Goal: Task Accomplishment & Management: Complete application form

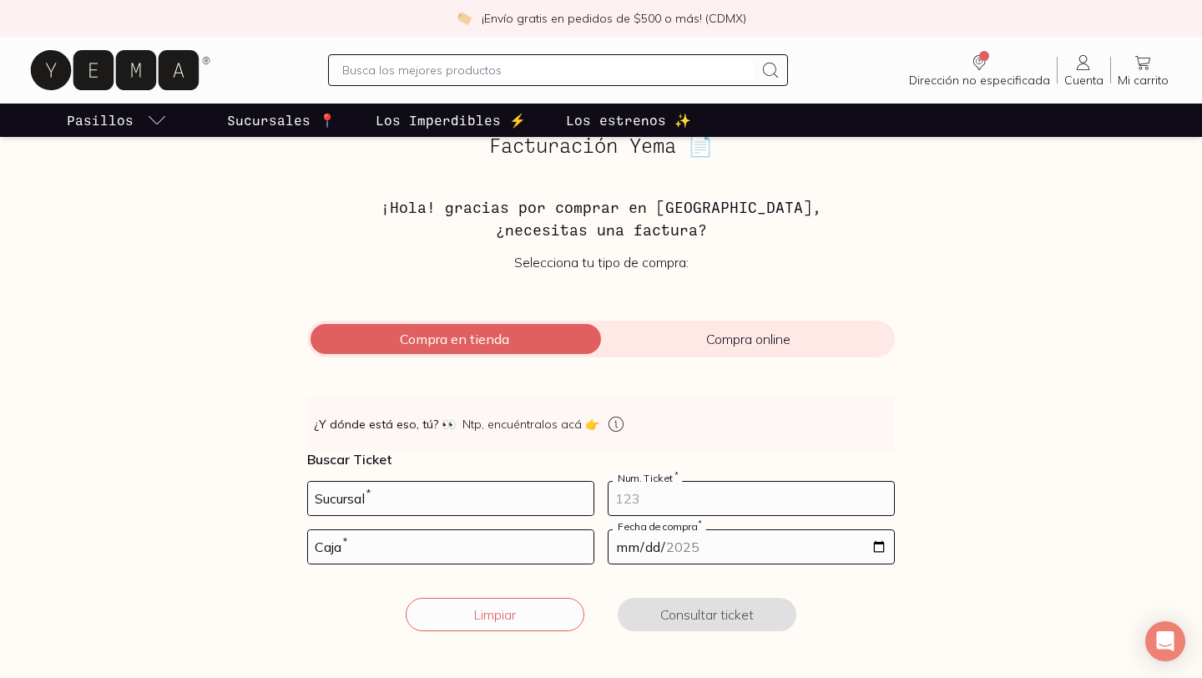
click at [669, 500] on input "number" at bounding box center [752, 498] width 286 height 33
type input "116"
click at [508, 540] on input "number" at bounding box center [451, 546] width 286 height 33
type input "02"
click at [621, 553] on input "date" at bounding box center [752, 546] width 286 height 33
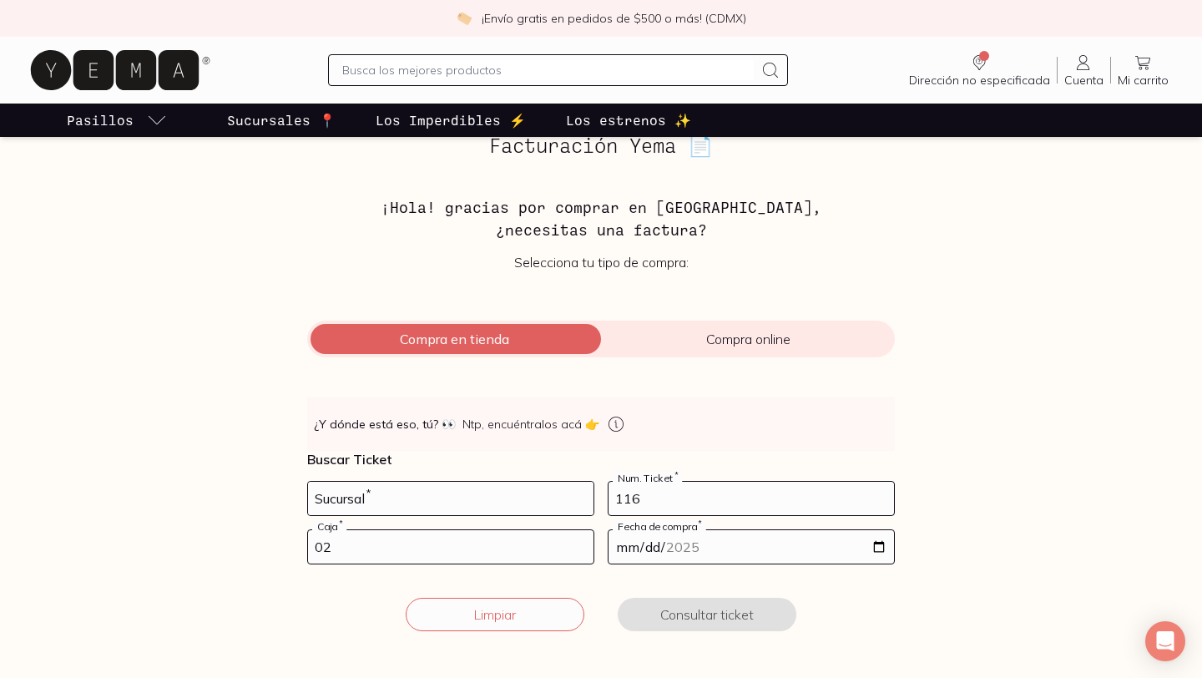
click at [629, 543] on input "[DATE]" at bounding box center [752, 546] width 286 height 33
type input "[DATE]"
click at [527, 505] on input "number" at bounding box center [451, 498] width 286 height 33
type input "10002"
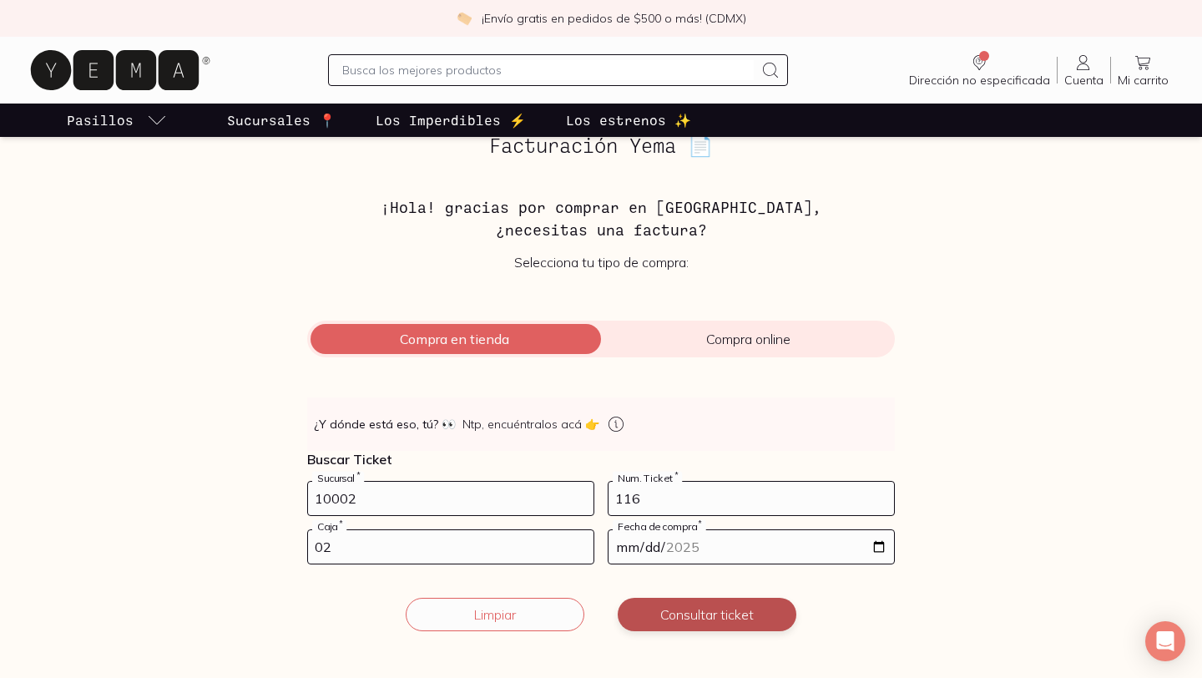
click at [687, 614] on button "Consultar ticket" at bounding box center [707, 614] width 179 height 33
click at [875, 548] on input "[DATE]" at bounding box center [752, 546] width 286 height 33
type input "[DATE]"
click at [722, 610] on button "Consultar ticket" at bounding box center [707, 614] width 179 height 33
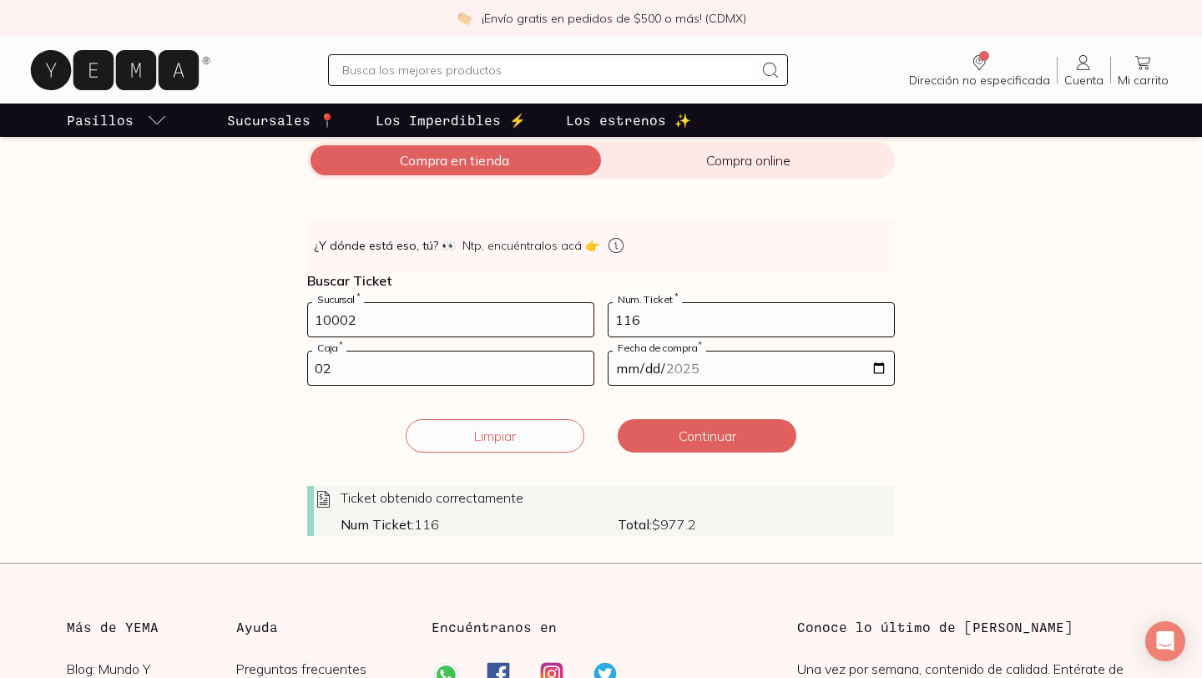
scroll to position [190, 0]
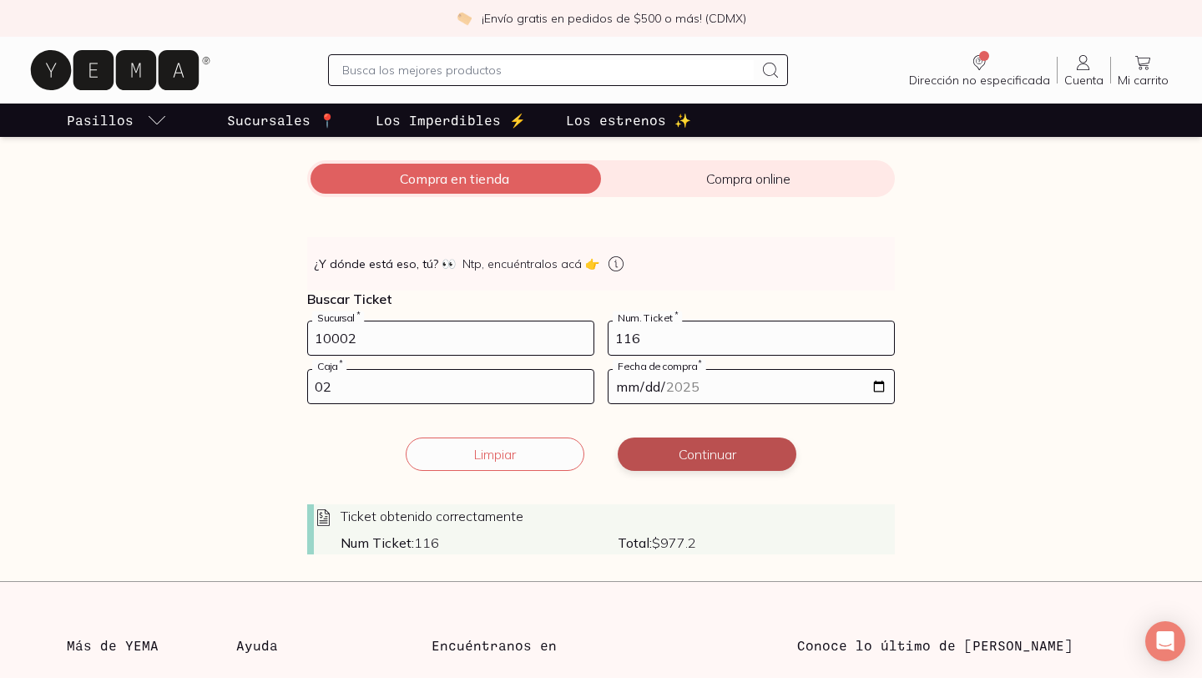
click at [740, 457] on button "Continuar" at bounding box center [707, 453] width 179 height 33
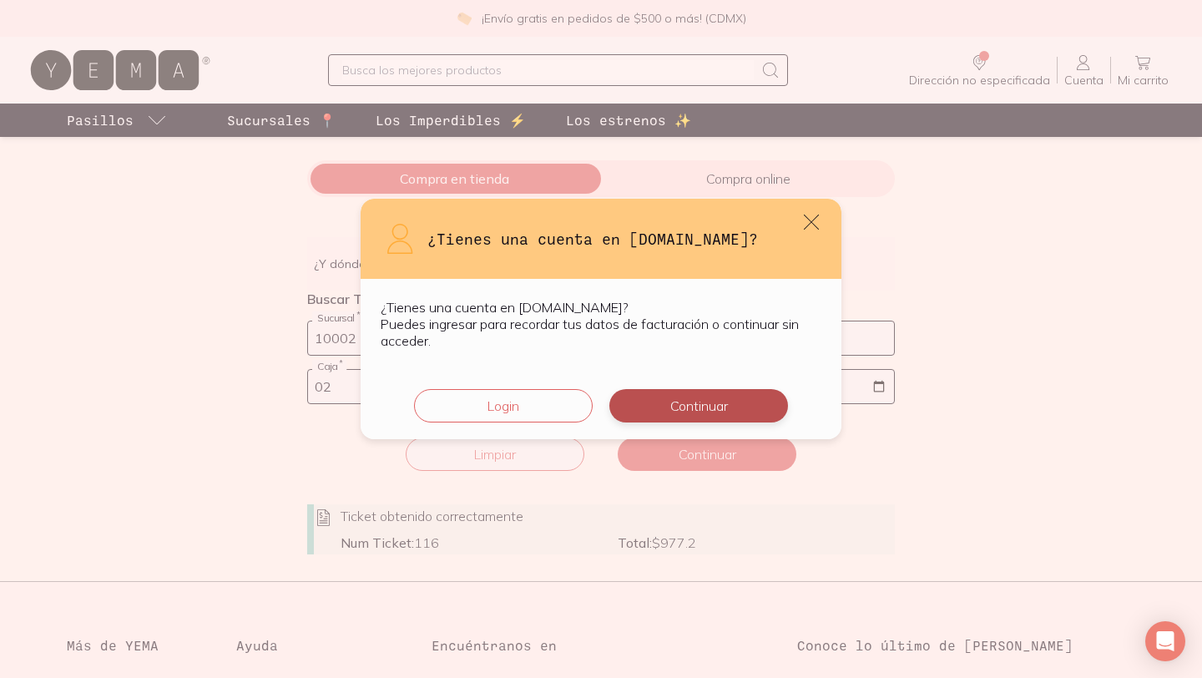
click at [709, 401] on button "Continuar" at bounding box center [698, 405] width 179 height 33
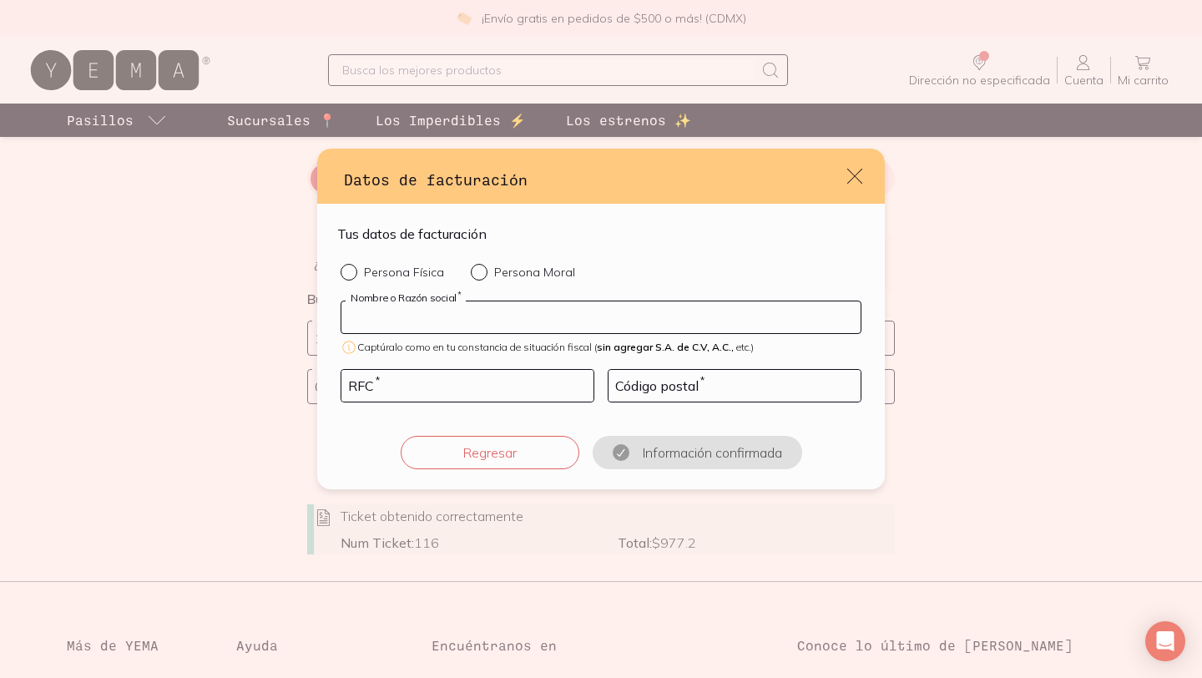
click at [634, 317] on input "default" at bounding box center [600, 317] width 519 height 32
type input "[PERSON_NAME]"
type input "LUJU850712FF2"
type input "11800"
click at [347, 272] on input "Persona Física" at bounding box center [347, 270] width 13 height 13
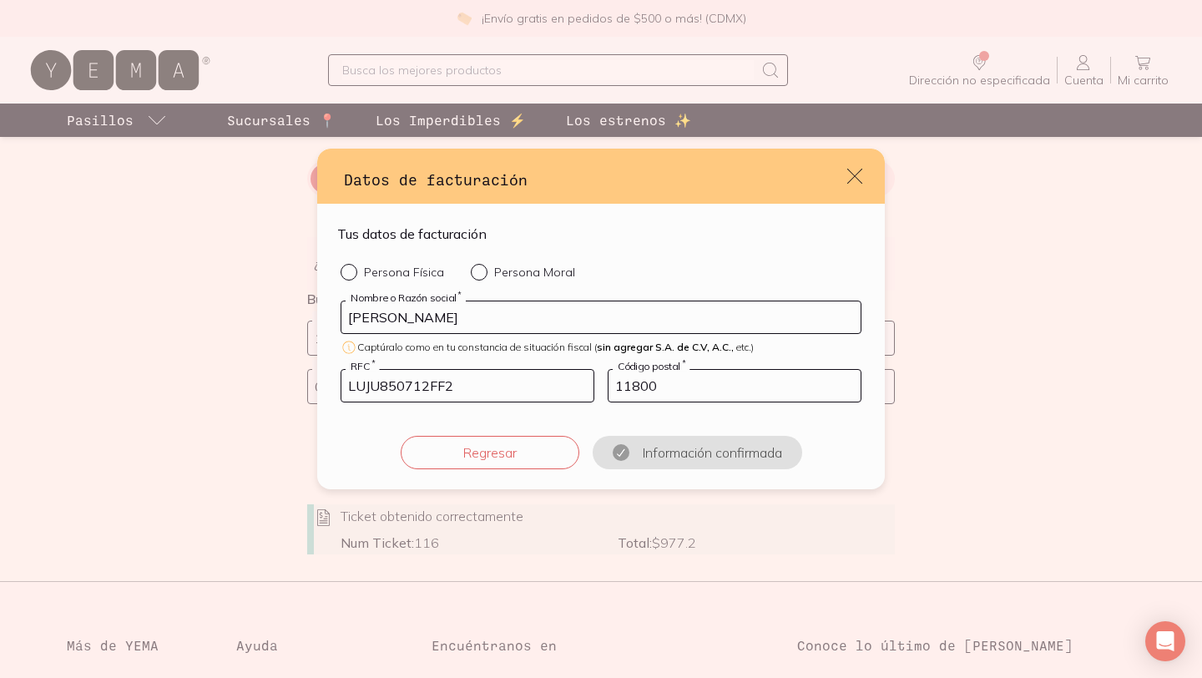
radio input "true"
click at [730, 454] on button "Confirmar información" at bounding box center [697, 452] width 179 height 33
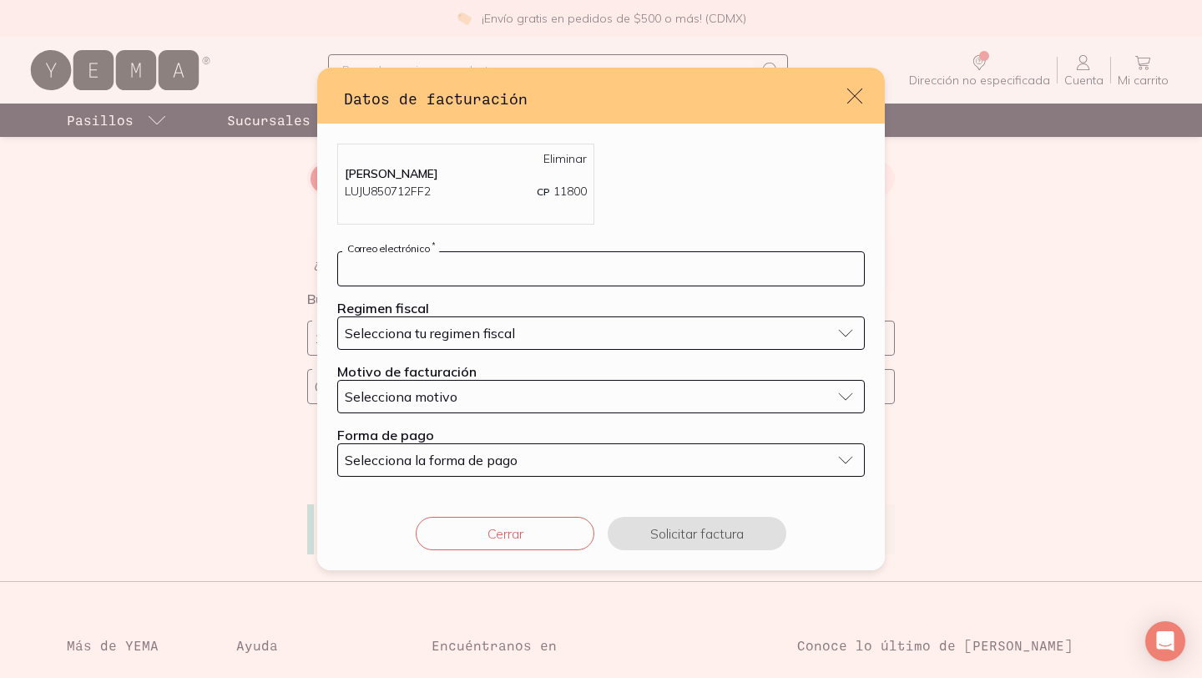
click at [636, 270] on input "default" at bounding box center [601, 268] width 526 height 33
type input "[EMAIL_ADDRESS][DOMAIN_NAME]"
click at [538, 332] on div "Selecciona tu regimen fiscal" at bounding box center [588, 333] width 486 height 17
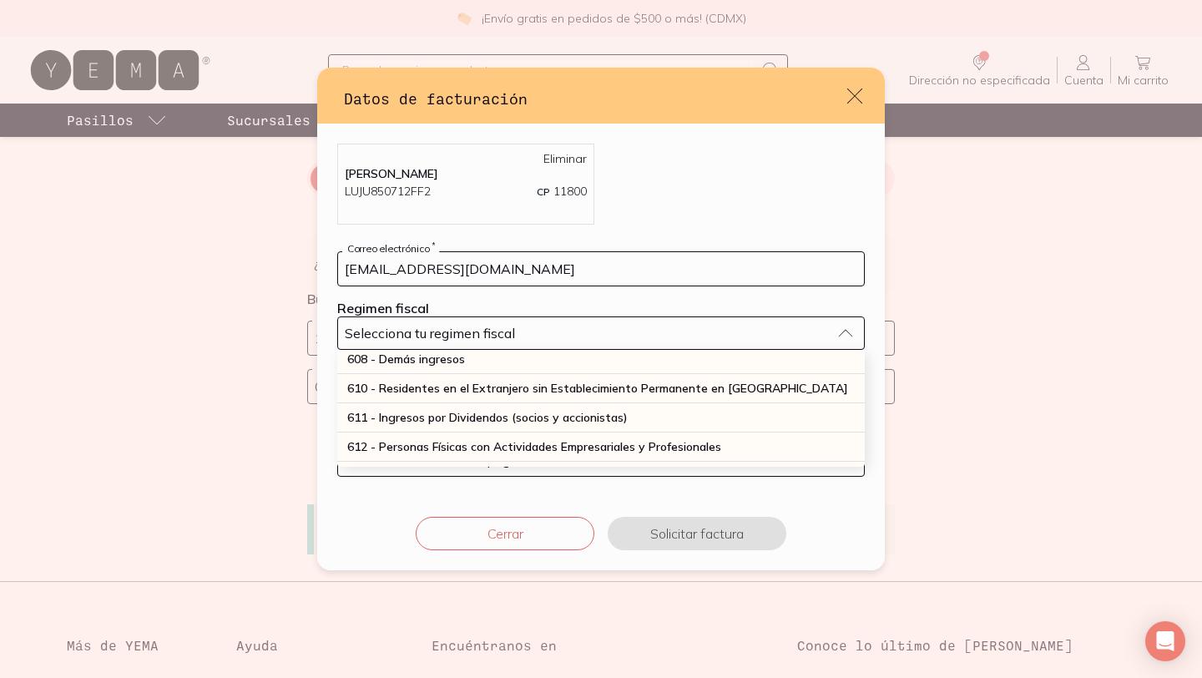
scroll to position [154, 0]
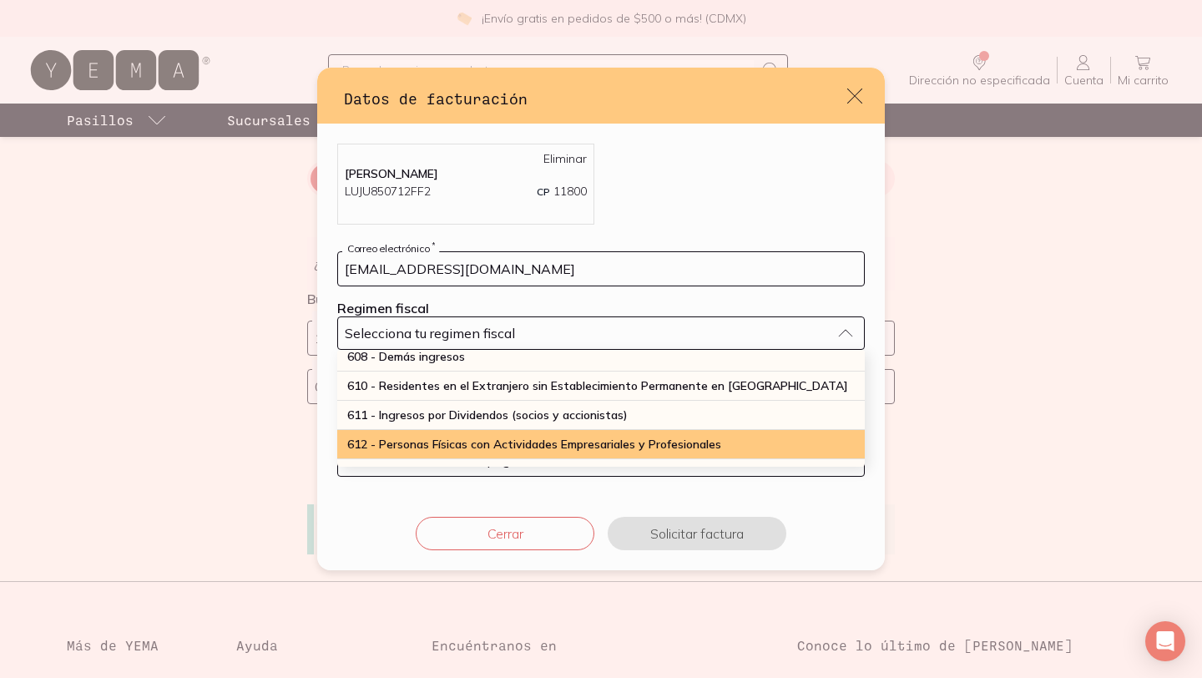
click at [533, 433] on div "612 - Personas Físicas con Actividades Empresariales y Profesionales" at bounding box center [601, 444] width 528 height 29
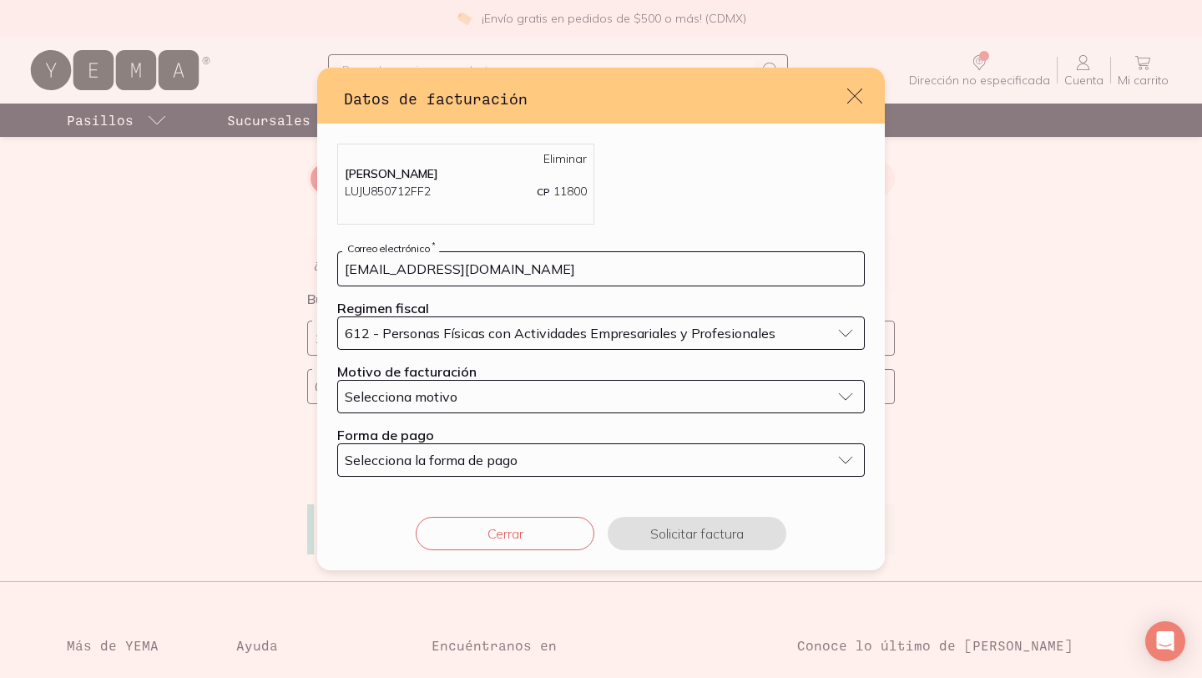
click at [513, 395] on div "Selecciona motivo" at bounding box center [588, 396] width 486 height 17
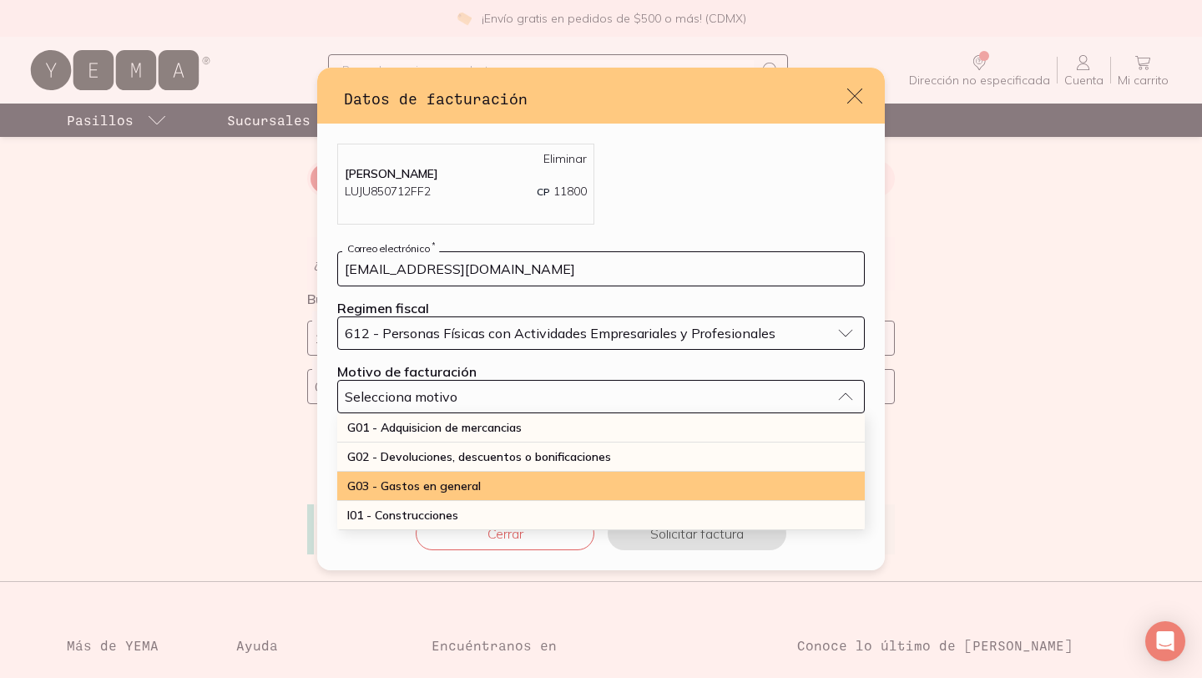
click at [500, 481] on div "G03 - Gastos en general" at bounding box center [601, 486] width 528 height 29
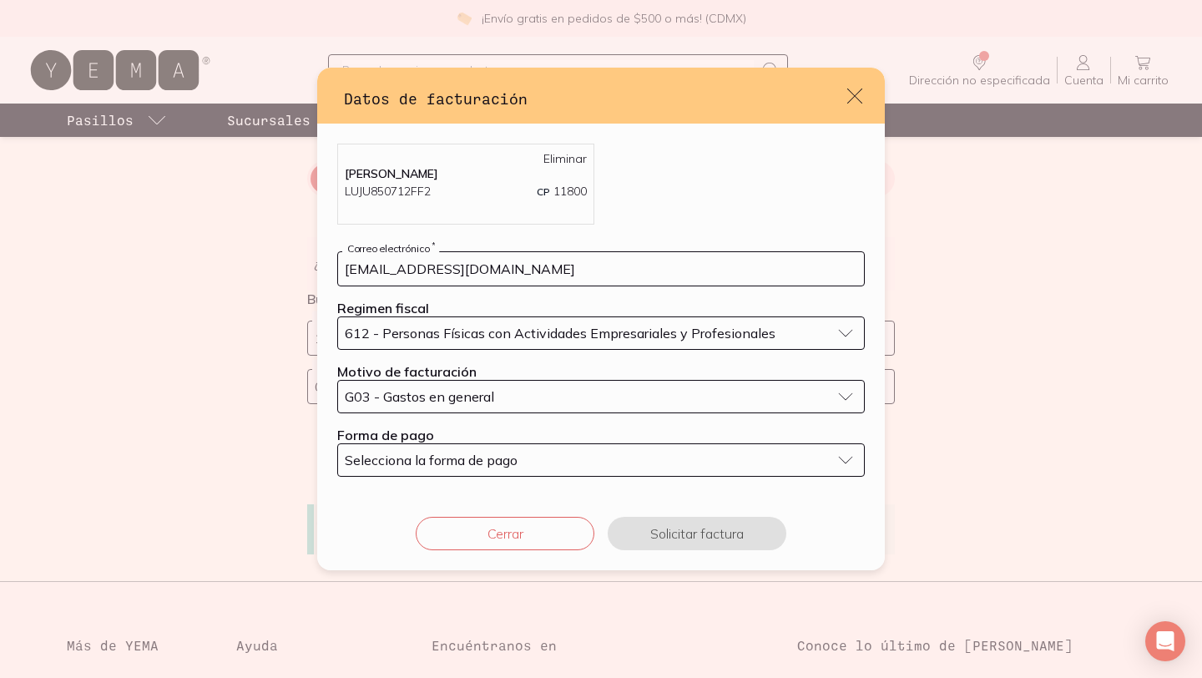
click at [502, 468] on button "Selecciona la forma de pago" at bounding box center [601, 459] width 528 height 33
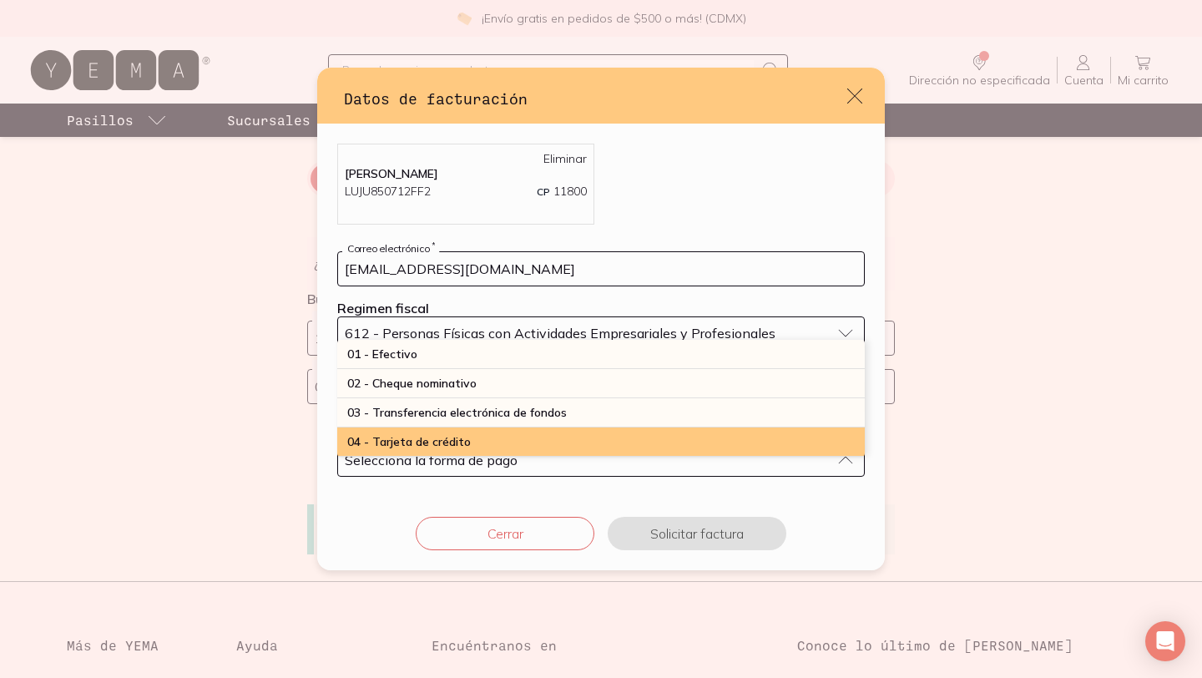
click at [497, 442] on div "04 - Tarjeta de crédito" at bounding box center [601, 441] width 528 height 29
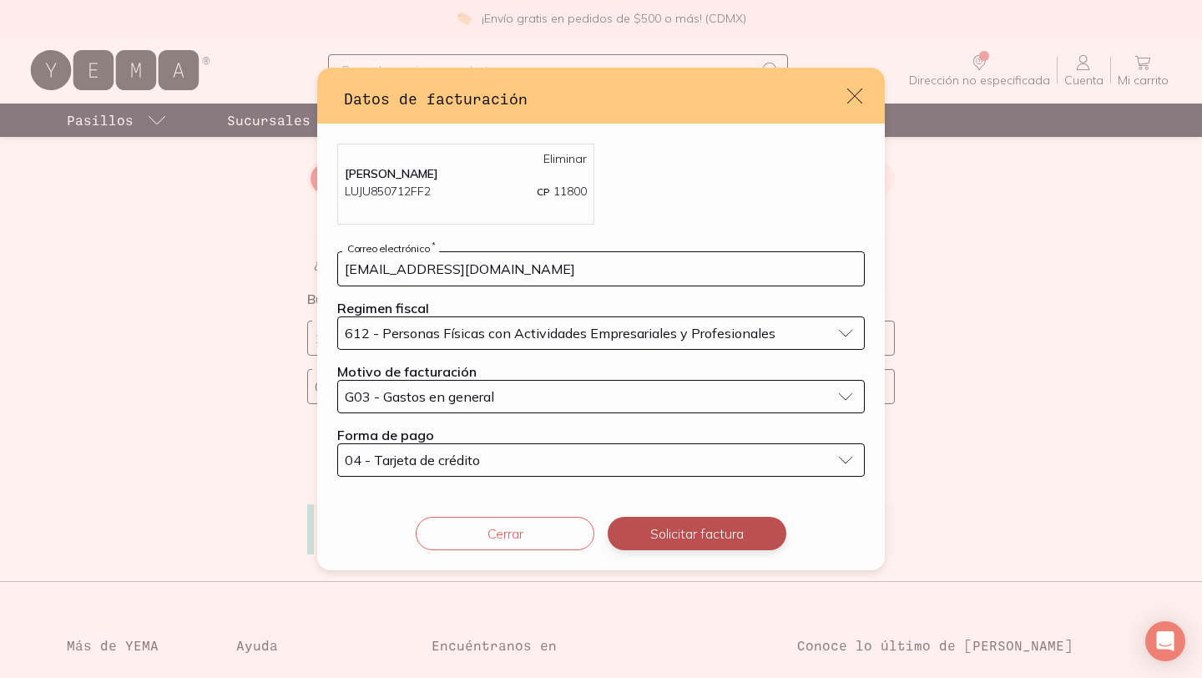
click at [709, 533] on button "Solicitar factura" at bounding box center [697, 533] width 179 height 33
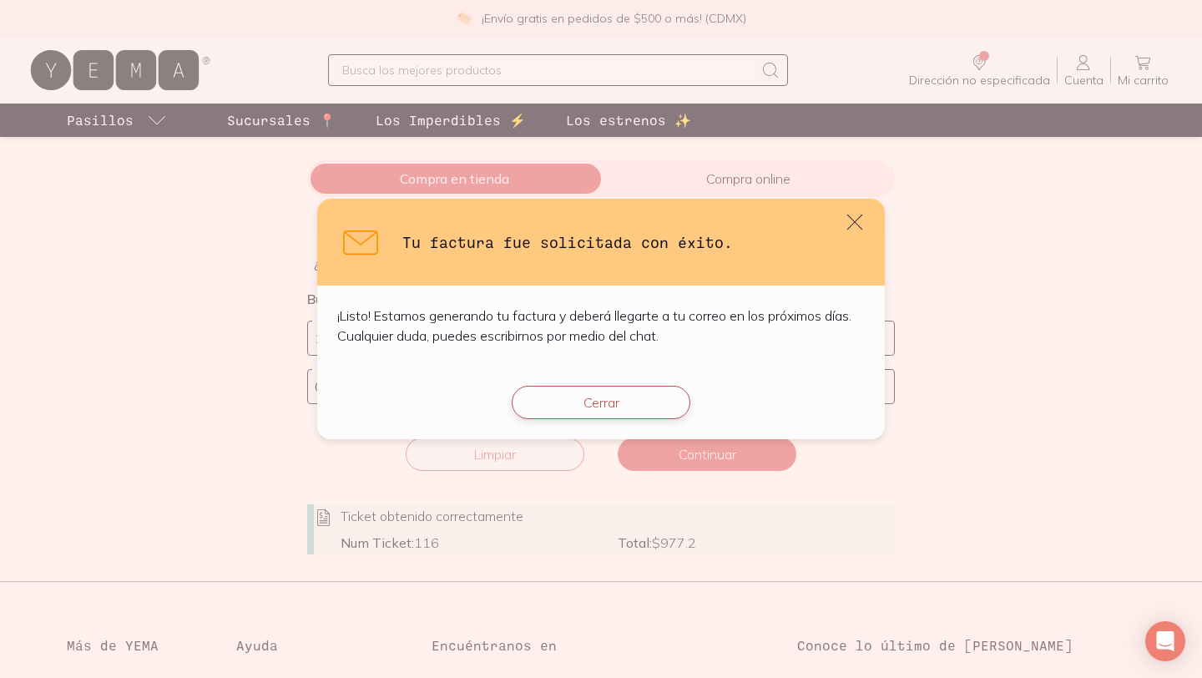
click at [629, 402] on button "Cerrar" at bounding box center [601, 402] width 179 height 33
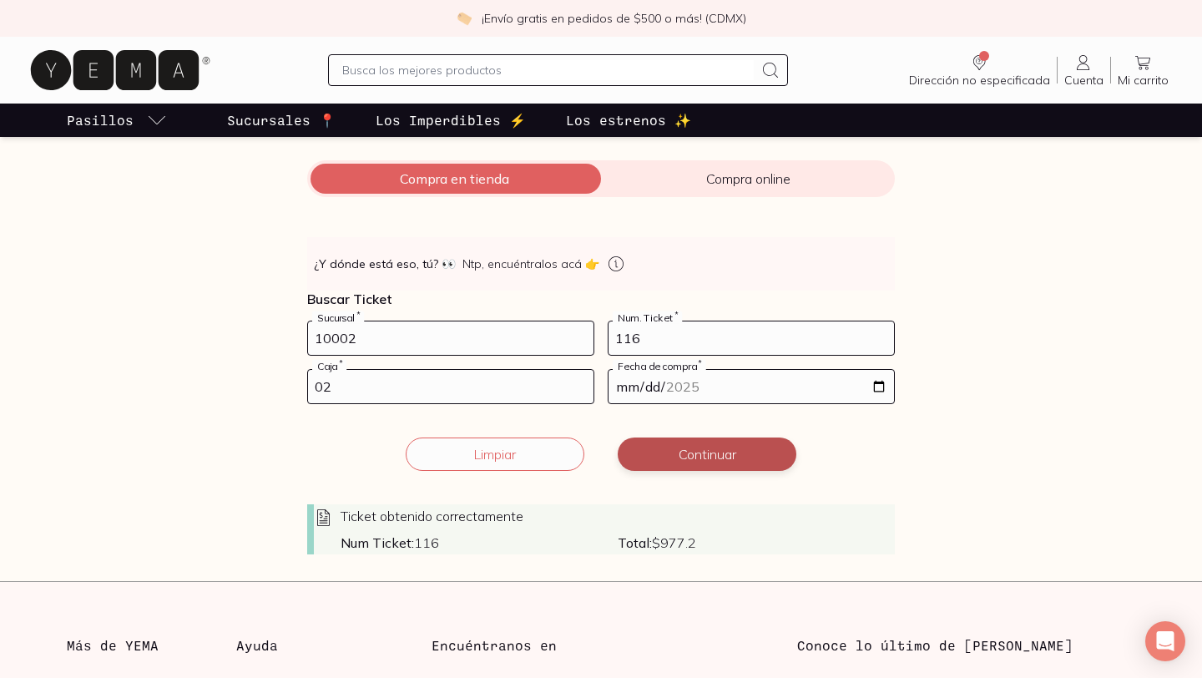
click at [731, 455] on button "Continuar" at bounding box center [707, 453] width 179 height 33
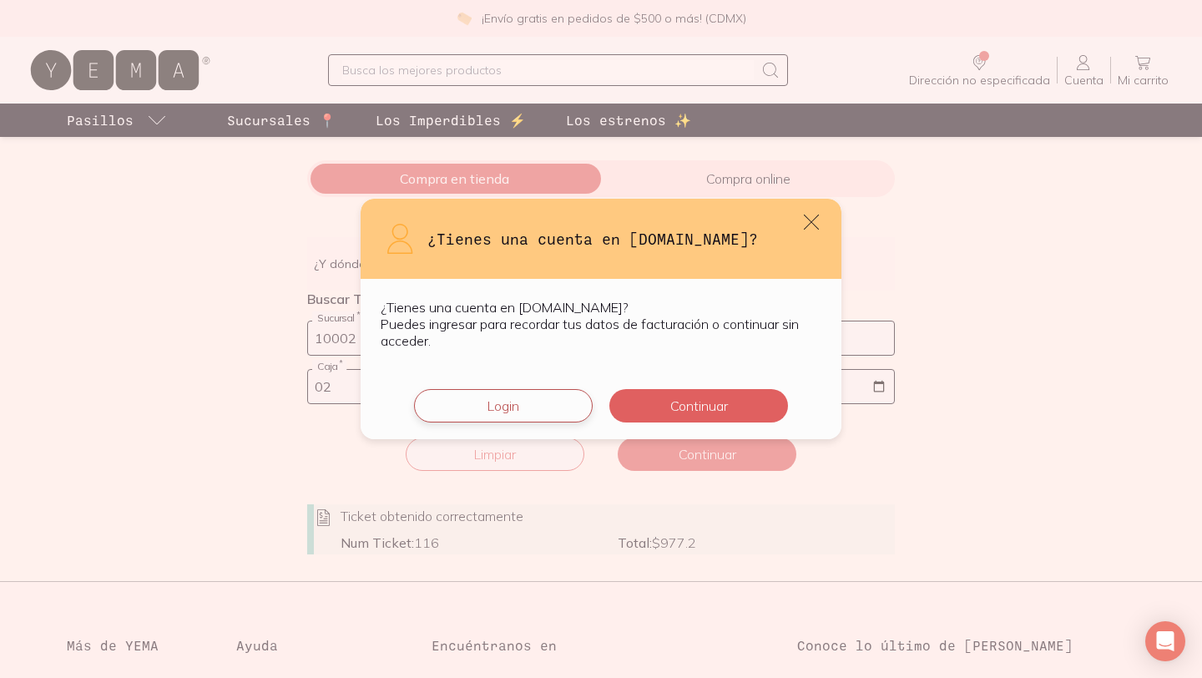
click at [547, 402] on button "Login" at bounding box center [503, 405] width 179 height 33
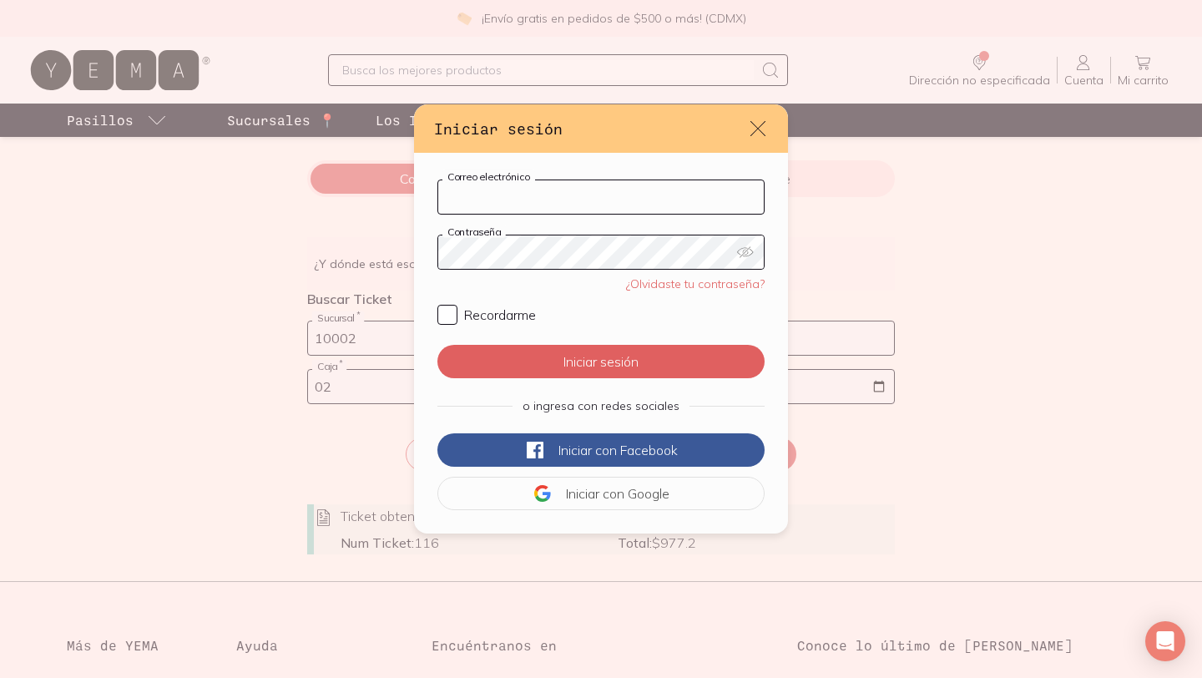
click at [604, 203] on input "Correo electrónico" at bounding box center [601, 196] width 326 height 33
click at [675, 501] on button "Iniciar con Google" at bounding box center [600, 493] width 327 height 33
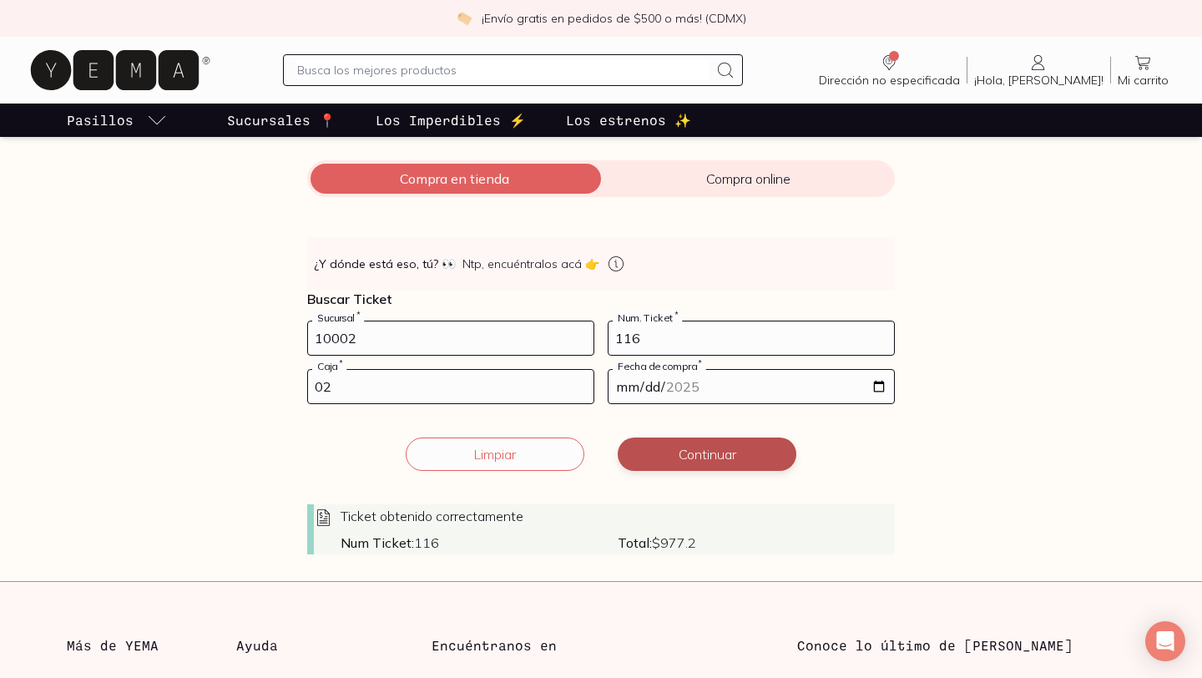
click at [707, 450] on button "Continuar" at bounding box center [707, 453] width 179 height 33
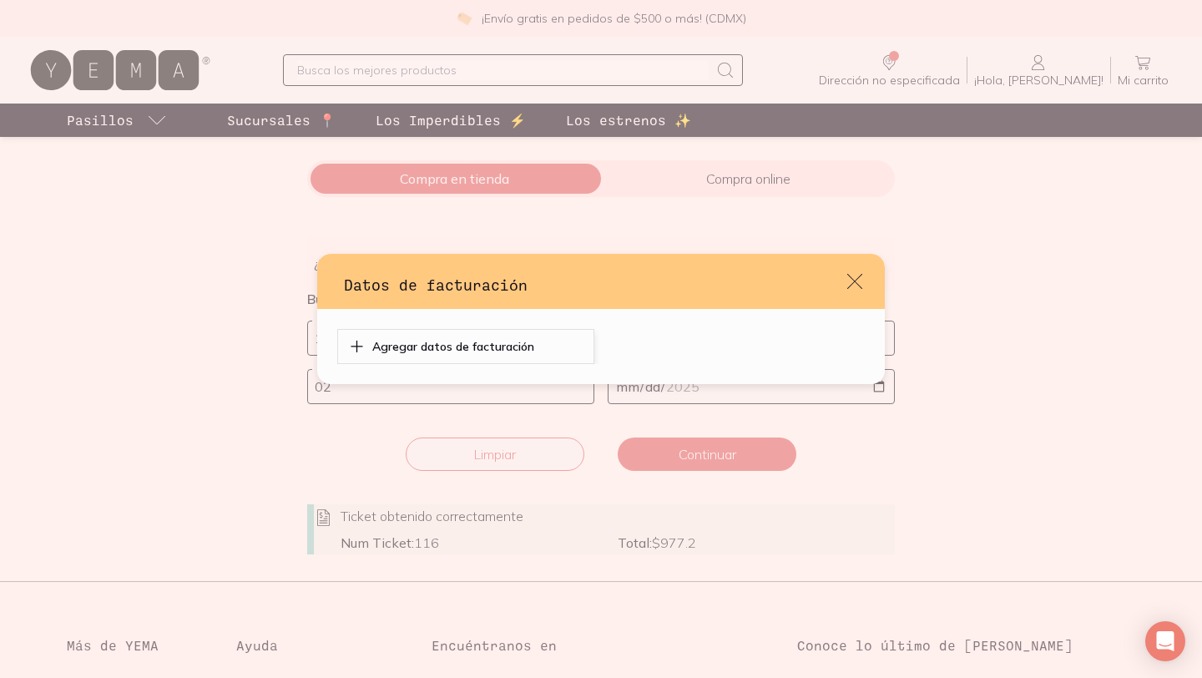
click at [515, 347] on p "Agregar datos de facturación" at bounding box center [453, 346] width 162 height 15
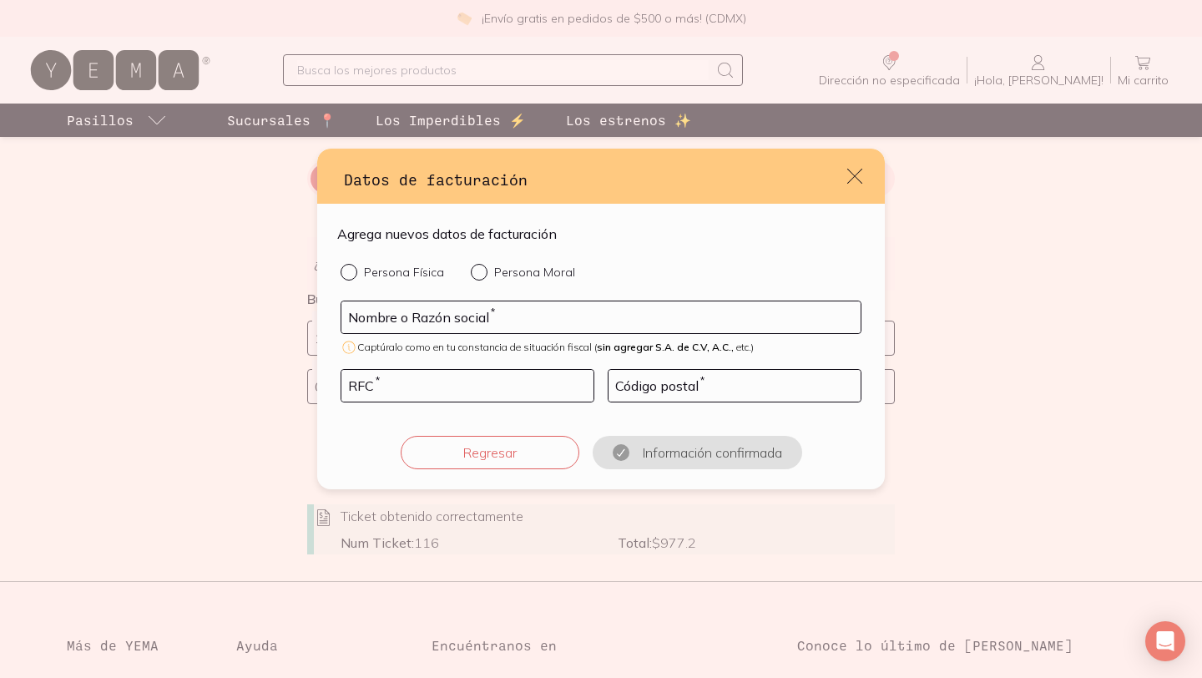
click at [348, 272] on input "Persona Física" at bounding box center [347, 270] width 13 height 13
radio input "true"
click at [533, 318] on input "default" at bounding box center [600, 317] width 519 height 32
type input "[PERSON_NAME]"
type input "LUJU850712FF2"
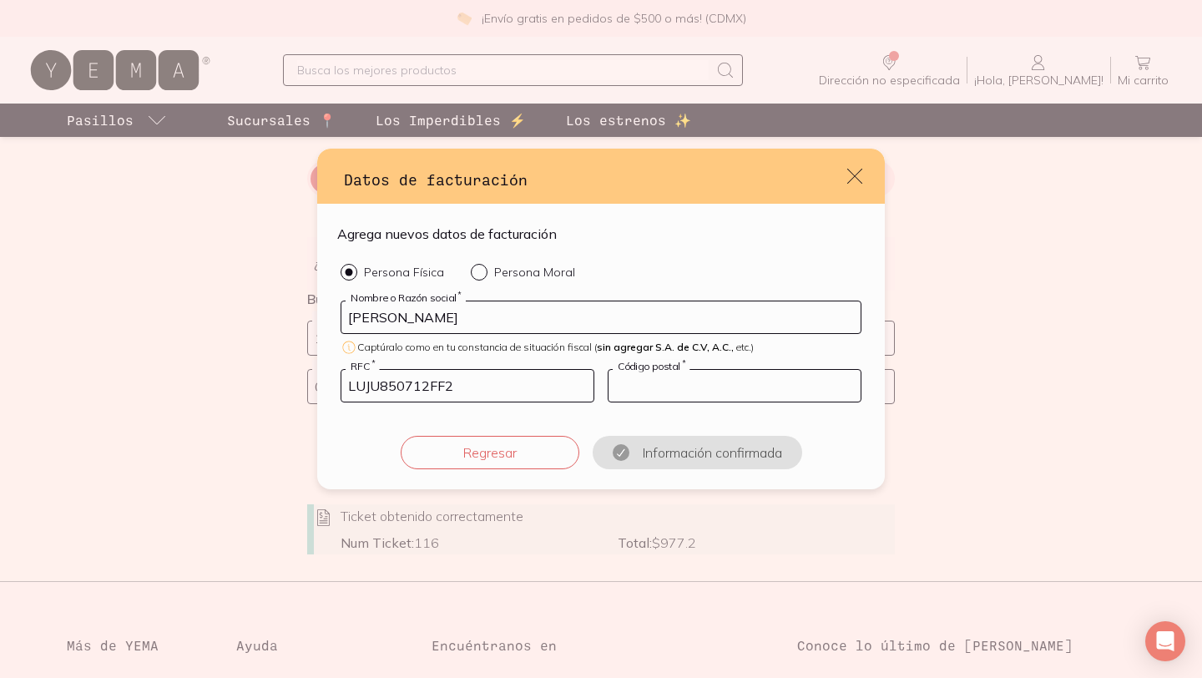
type input "11800"
click at [716, 455] on button "Confirmar información" at bounding box center [697, 452] width 179 height 33
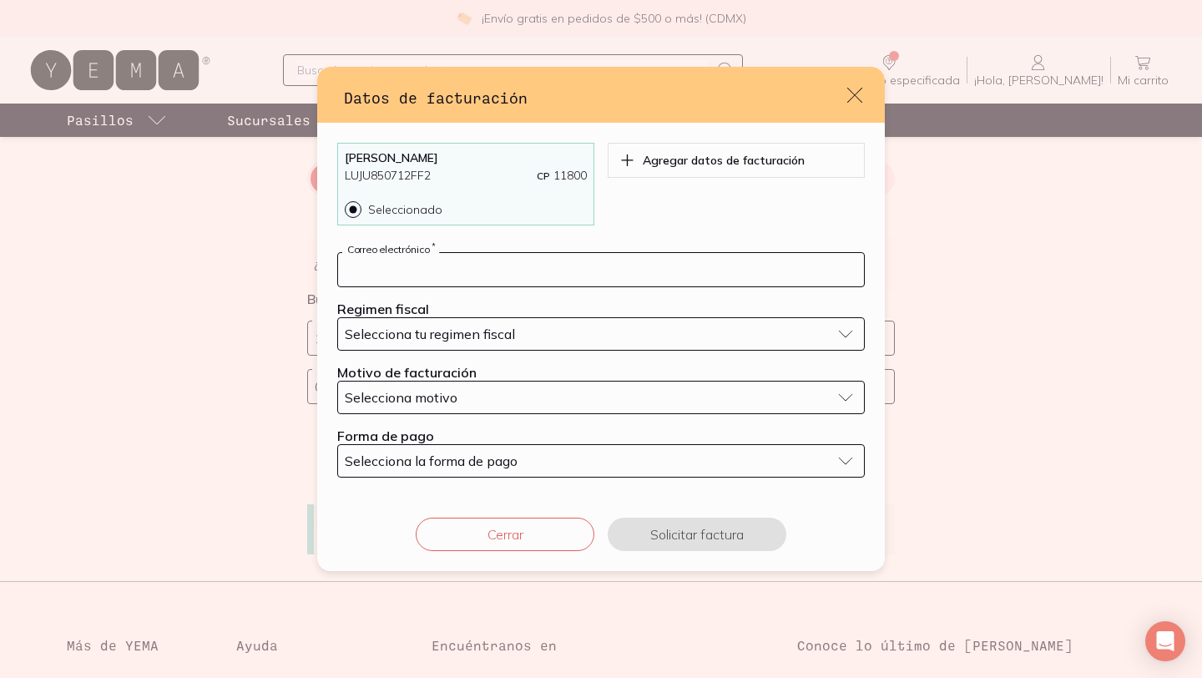
click at [606, 265] on input "default" at bounding box center [601, 269] width 526 height 33
type input "[EMAIL_ADDRESS][DOMAIN_NAME]"
click at [551, 336] on div "Selecciona tu regimen fiscal" at bounding box center [588, 334] width 486 height 17
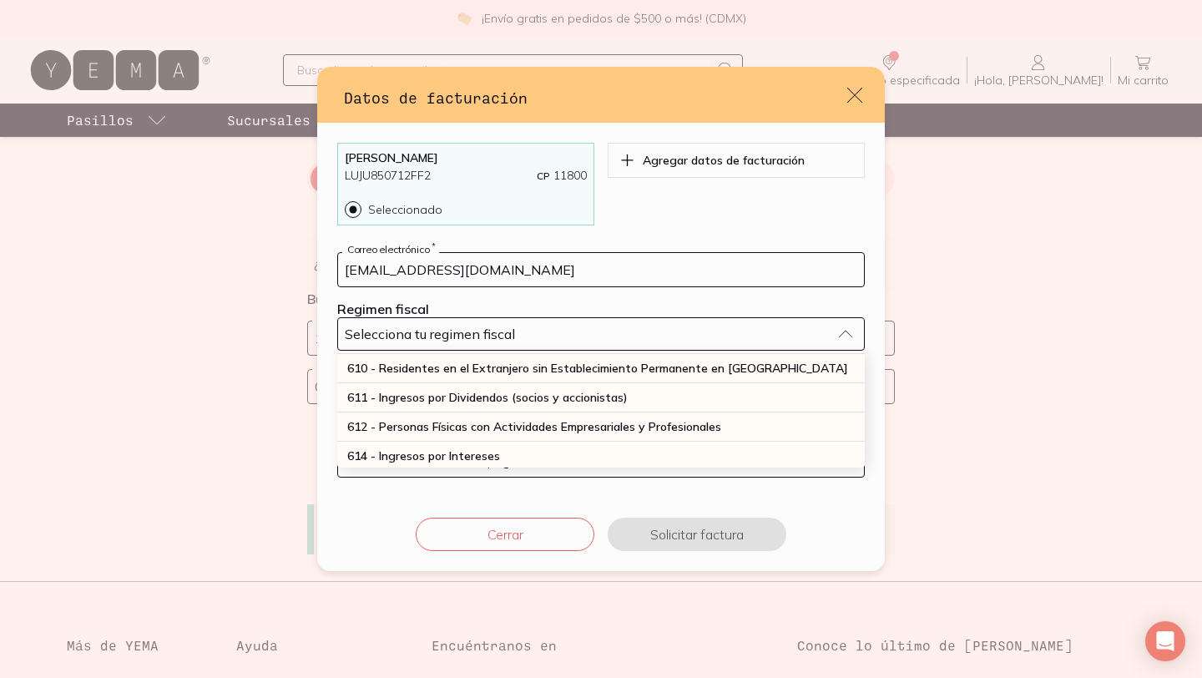
scroll to position [179, 0]
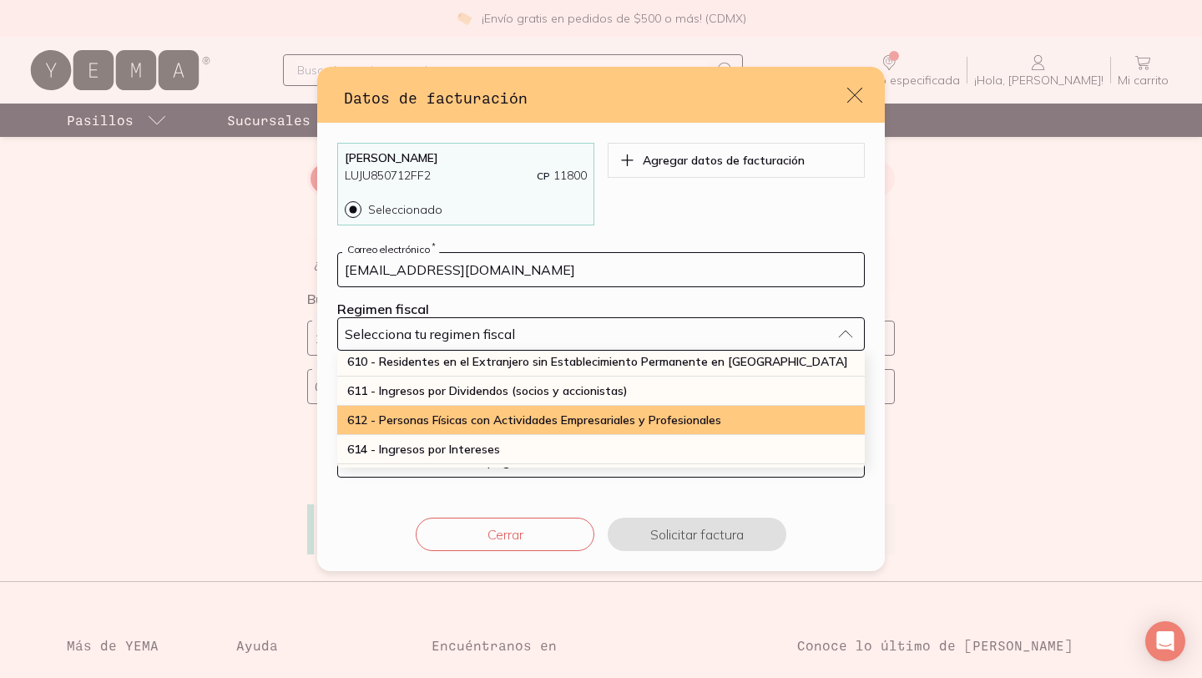
click at [536, 412] on span "612 - Personas Físicas con Actividades Empresariales y Profesionales" at bounding box center [534, 419] width 374 height 15
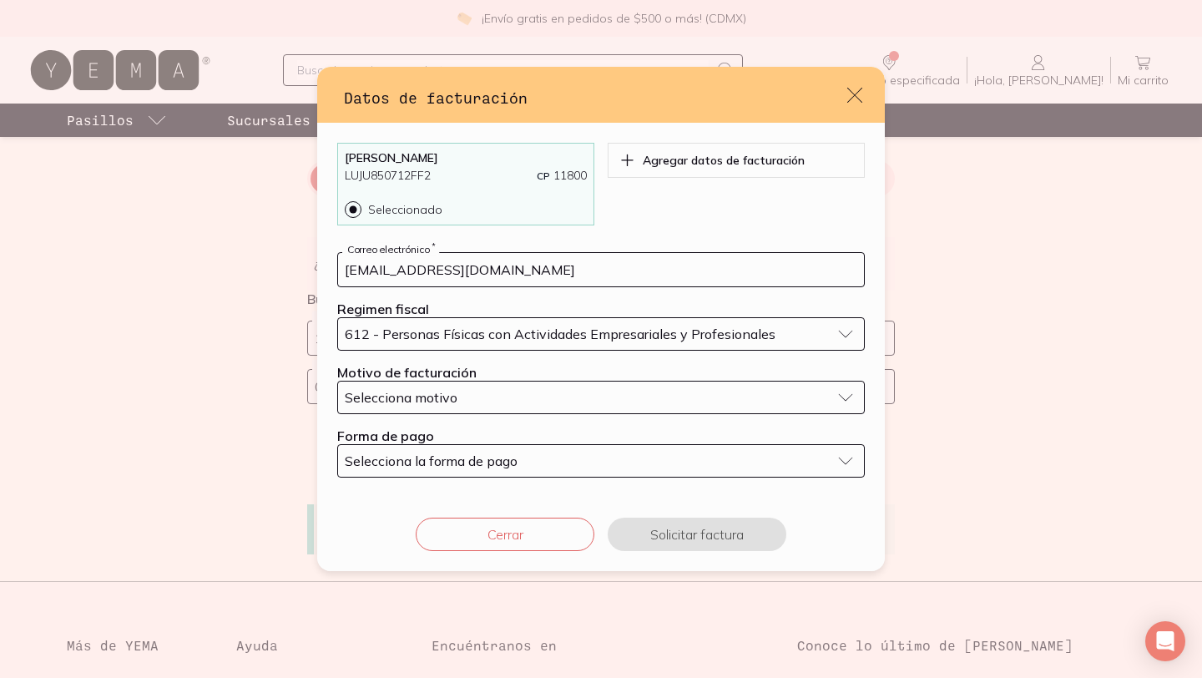
click at [530, 401] on div "Selecciona motivo" at bounding box center [588, 397] width 486 height 17
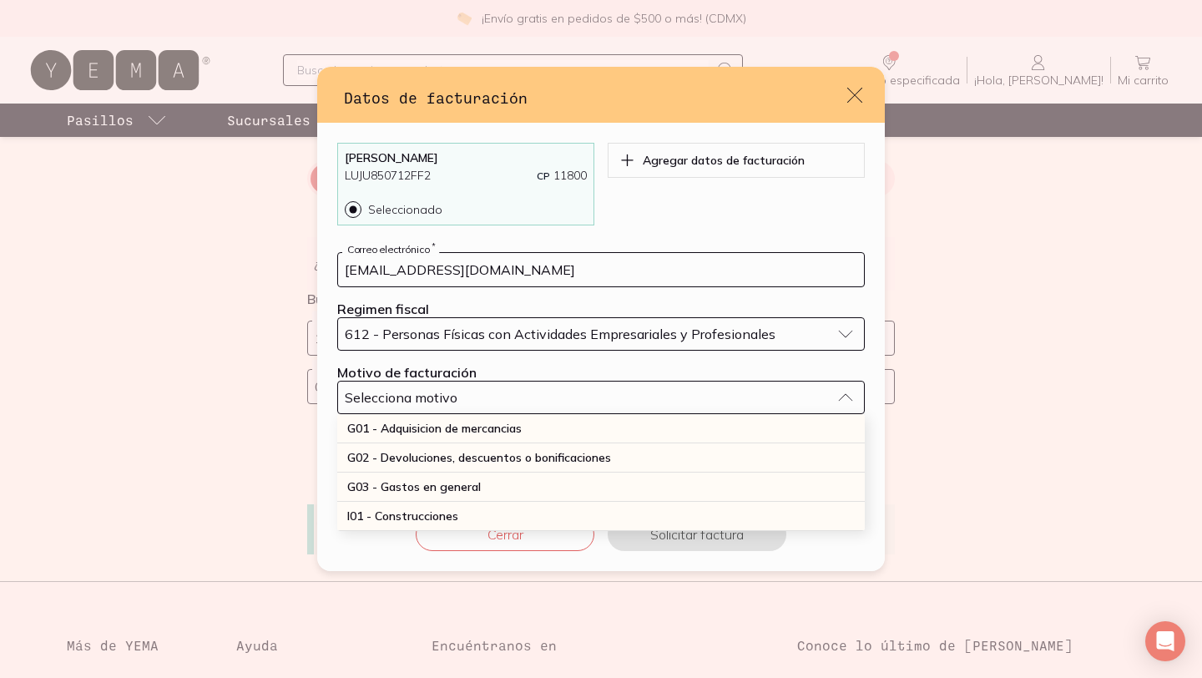
click at [786, 101] on h3 "Datos de facturación" at bounding box center [594, 98] width 501 height 22
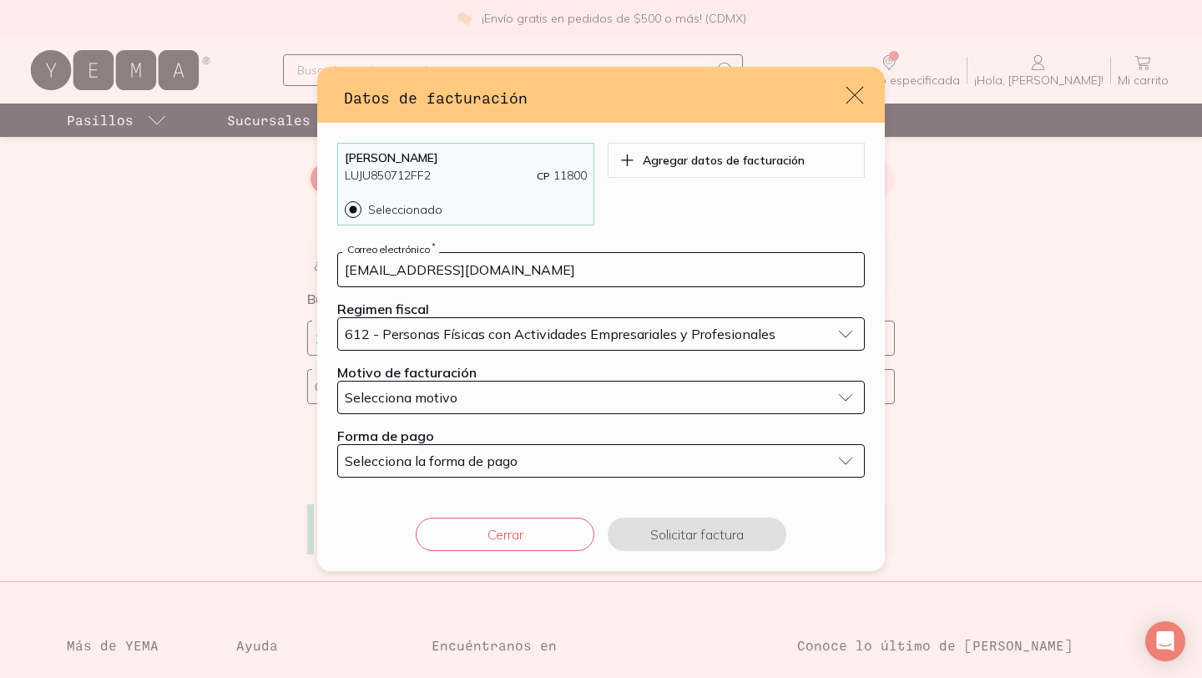
click at [861, 92] on icon "default" at bounding box center [854, 94] width 23 height 23
